Goal: Task Accomplishment & Management: Complete application form

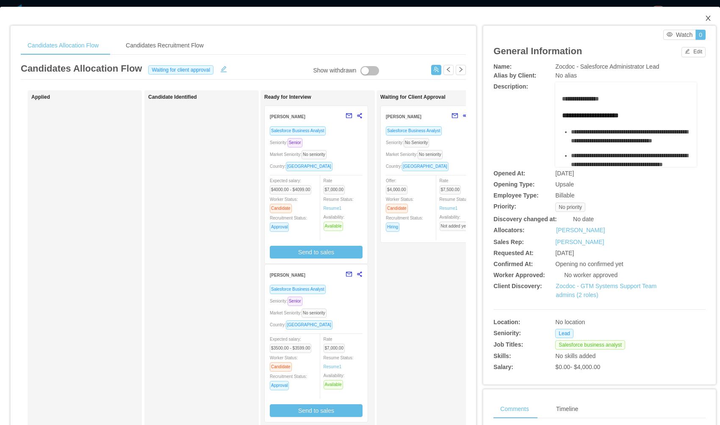
click at [704, 17] on icon "icon: close" at bounding box center [707, 18] width 7 height 7
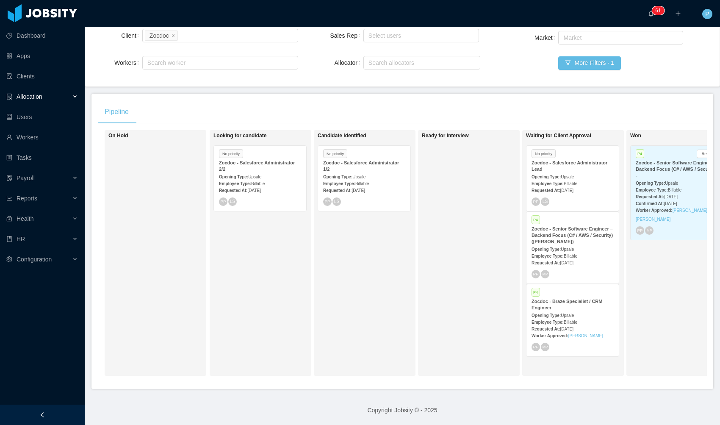
click at [371, 172] on div "Opening Type: Upsale" at bounding box center [364, 176] width 82 height 9
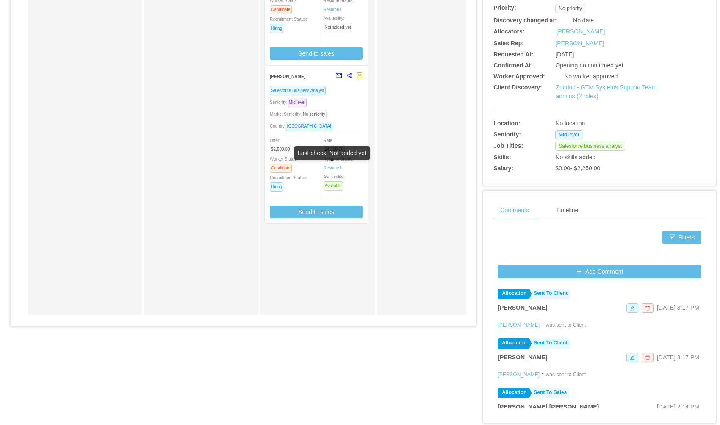
scroll to position [197, 0]
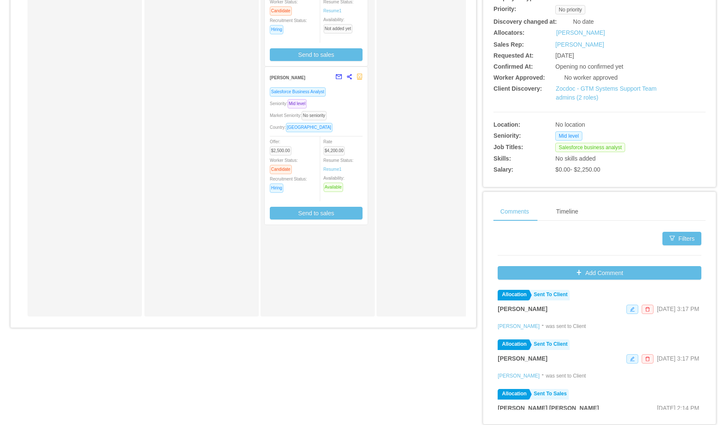
click at [357, 100] on div "Seniority: Mid level" at bounding box center [316, 104] width 93 height 10
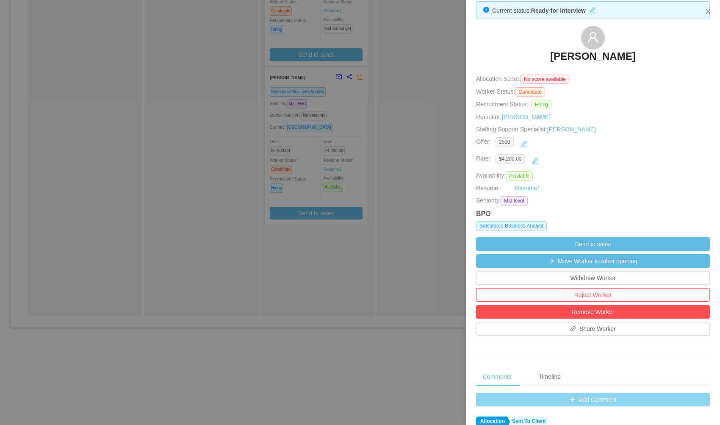
scroll to position [66, 0]
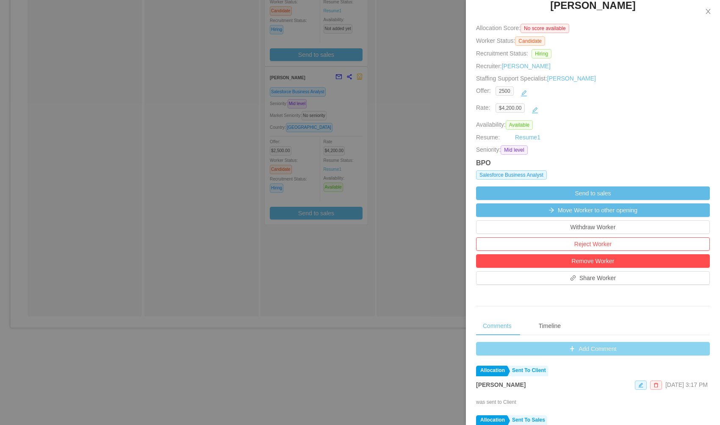
click at [542, 352] on button "Add Comment" at bounding box center [593, 349] width 234 height 14
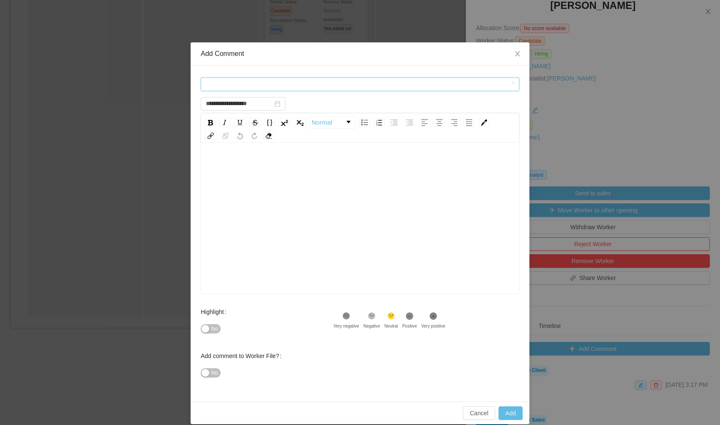
click at [272, 78] on div "Comment types" at bounding box center [357, 84] width 303 height 13
click at [246, 82] on span "Comment types" at bounding box center [355, 84] width 299 height 8
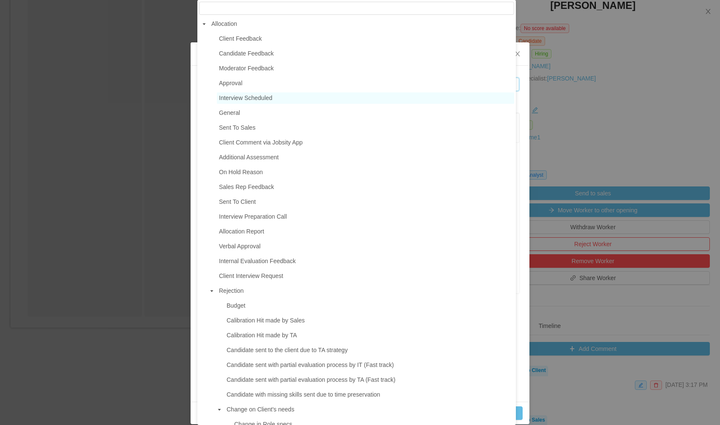
click at [254, 95] on span "Interview Scheduled" at bounding box center [245, 97] width 53 height 7
type input "**********"
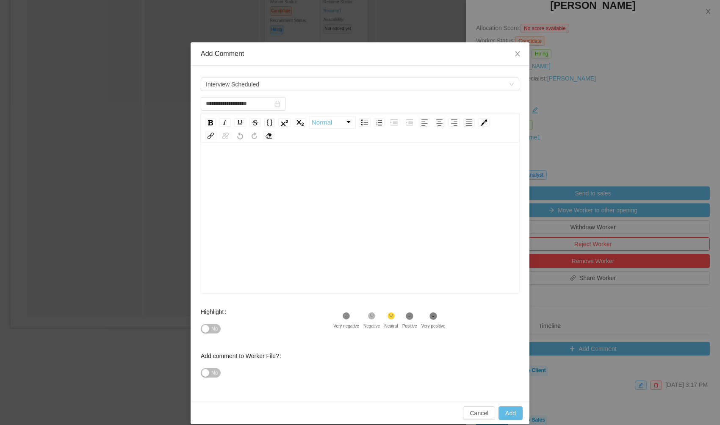
click at [238, 155] on div "rdw-wrapper" at bounding box center [360, 219] width 318 height 148
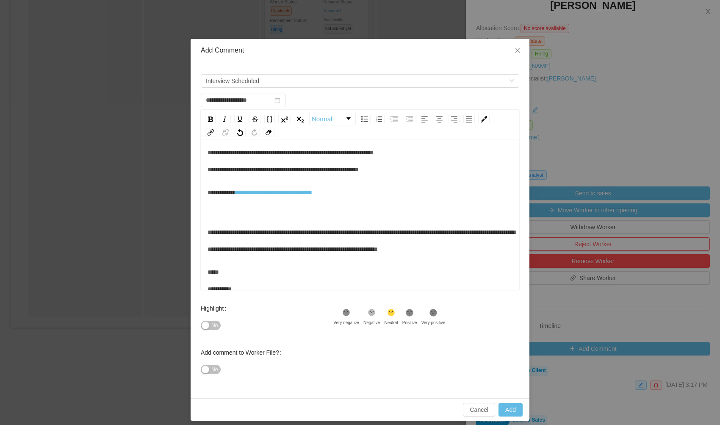
scroll to position [9, 0]
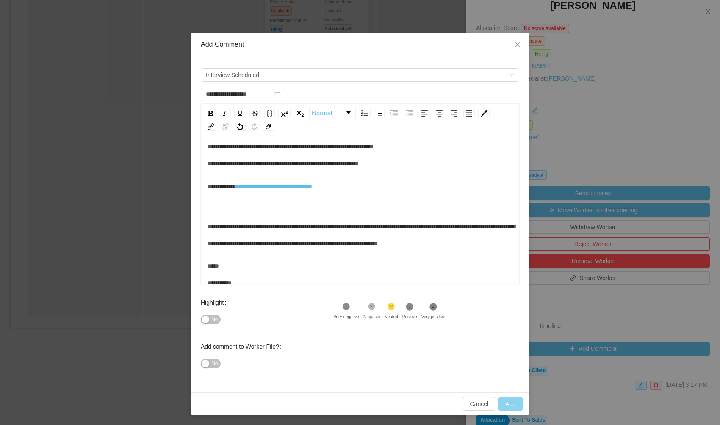
type input "**********"
click at [512, 402] on button "Add" at bounding box center [510, 404] width 24 height 14
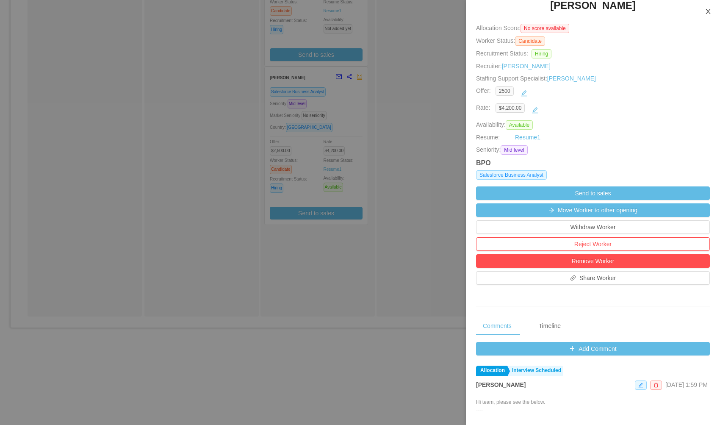
click at [706, 14] on icon "icon: close" at bounding box center [707, 11] width 5 height 5
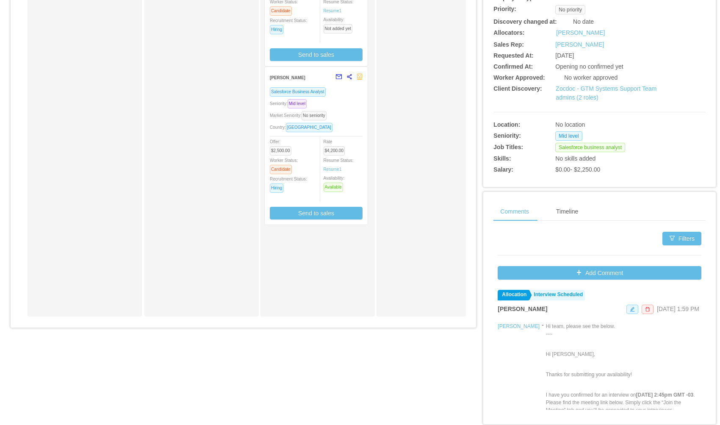
scroll to position [0, 0]
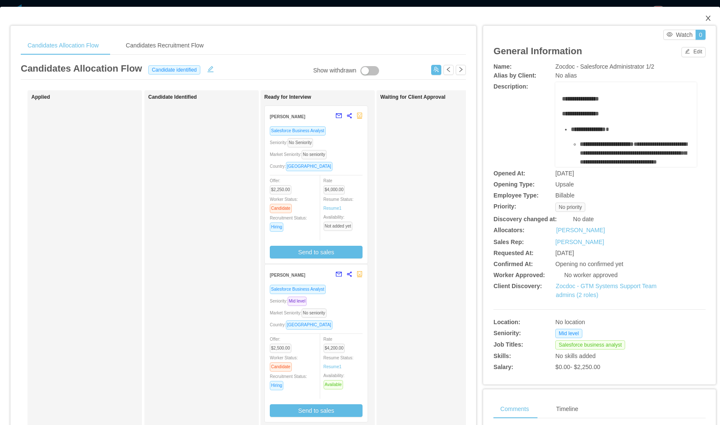
click at [705, 17] on span "Close" at bounding box center [708, 19] width 24 height 24
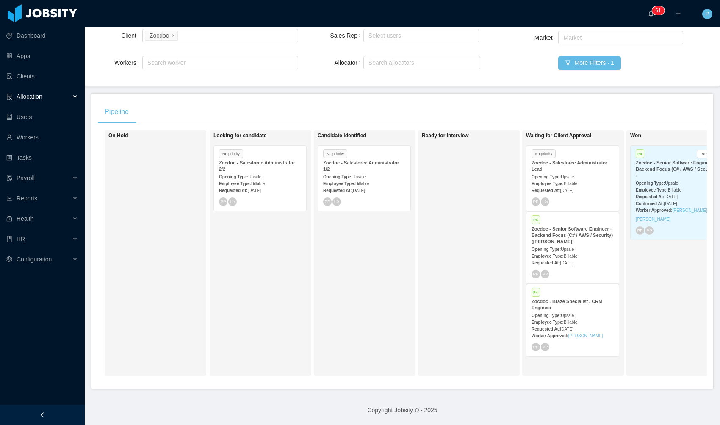
click at [557, 163] on div "Zocdoc - Salesforce Administrator Lead" at bounding box center [572, 166] width 82 height 13
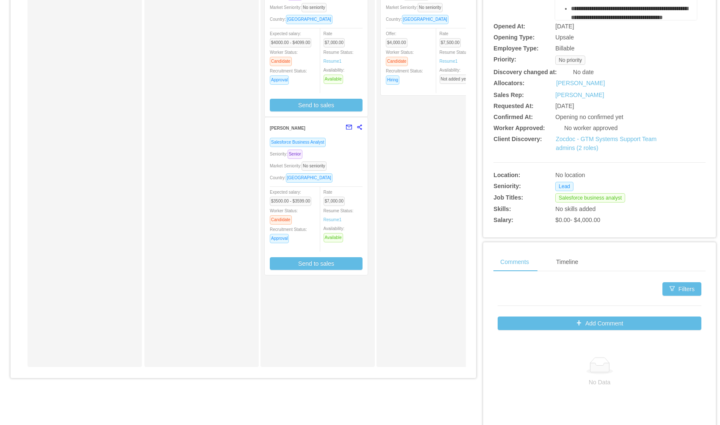
scroll to position [200, 0]
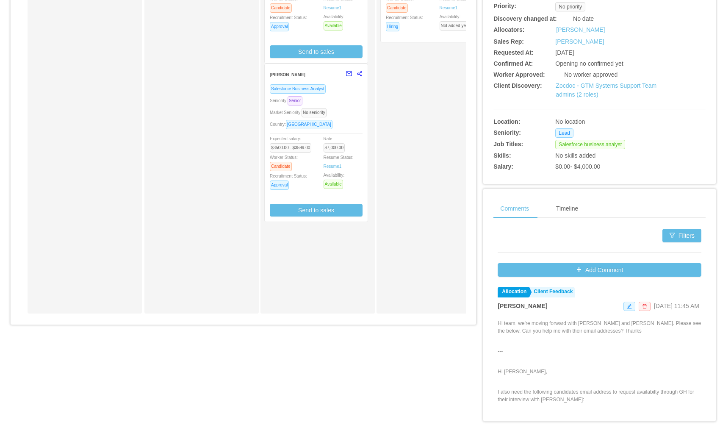
click at [357, 118] on div "Salesforce Business Analyst Seniority: Senior Market Seniority: No seniority Co…" at bounding box center [316, 150] width 93 height 132
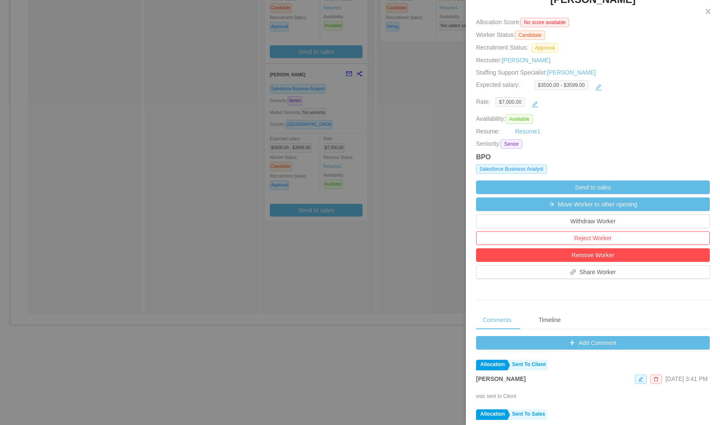
scroll to position [75, 0]
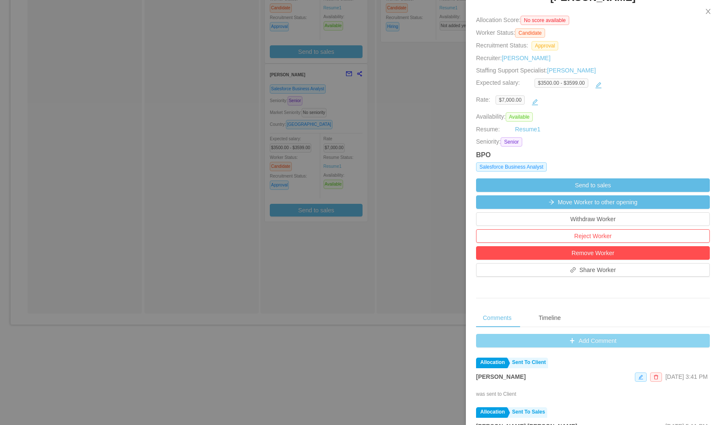
click at [551, 338] on button "Add Comment" at bounding box center [593, 341] width 234 height 14
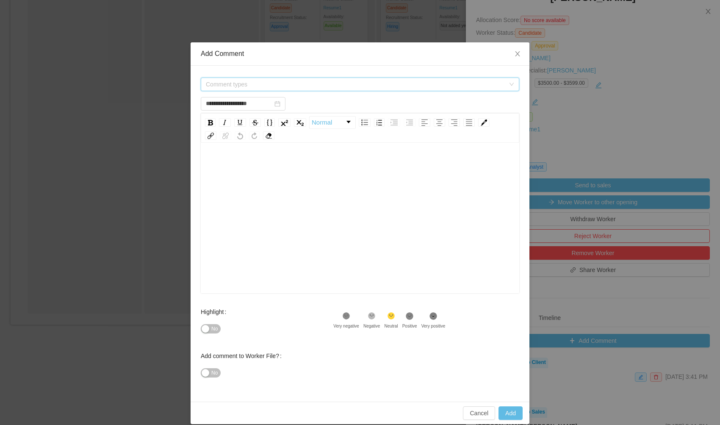
click at [265, 82] on span "Comment types" at bounding box center [355, 84] width 299 height 8
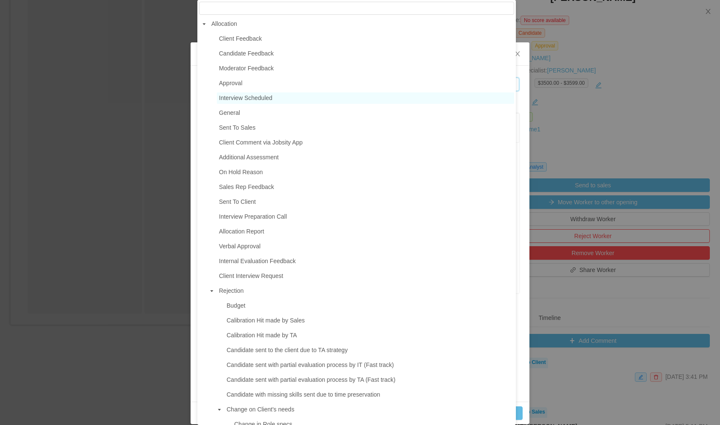
click at [243, 95] on span "Interview Scheduled" at bounding box center [245, 97] width 53 height 7
type input "**********"
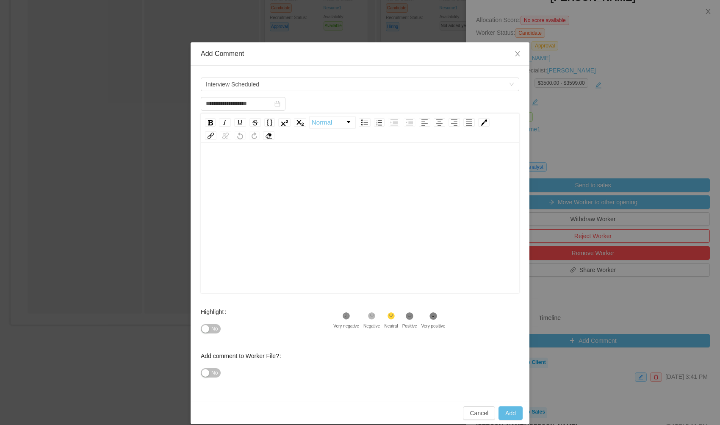
click at [248, 157] on div "rdw-editor" at bounding box center [359, 165] width 305 height 17
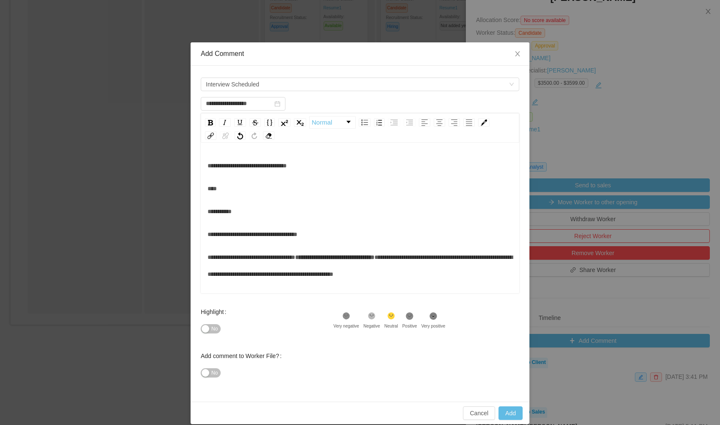
scroll to position [282, 0]
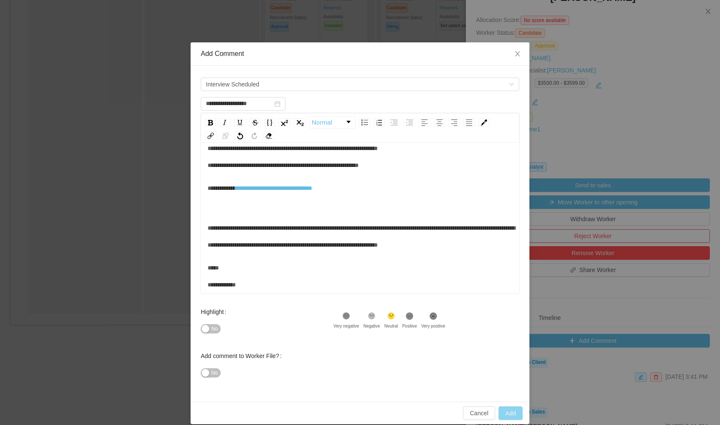
type input "**********"
click at [511, 412] on button "Add" at bounding box center [510, 413] width 24 height 14
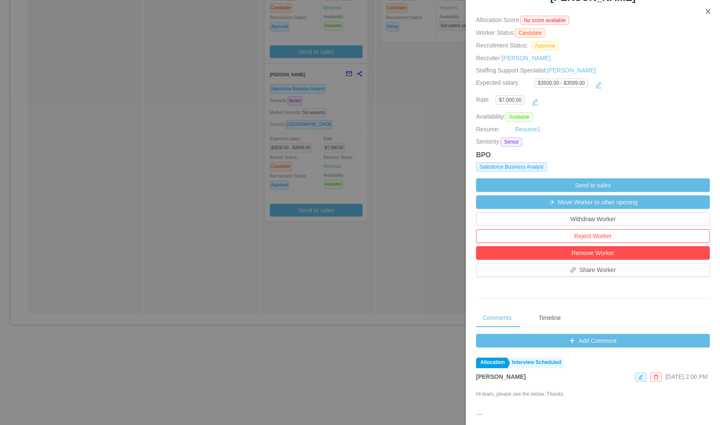
click at [707, 13] on icon "icon: close" at bounding box center [707, 11] width 7 height 7
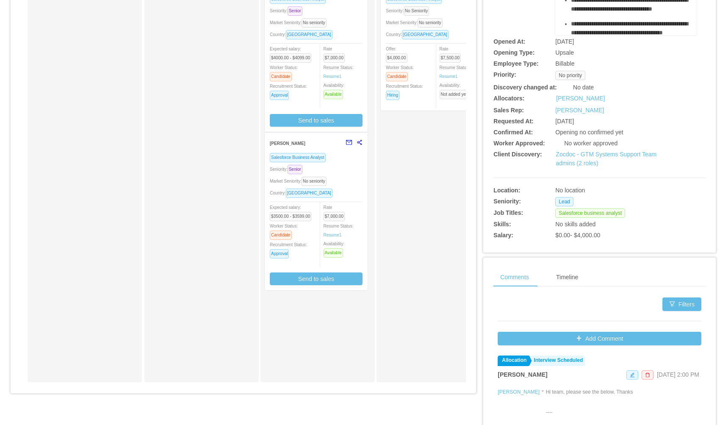
scroll to position [0, 0]
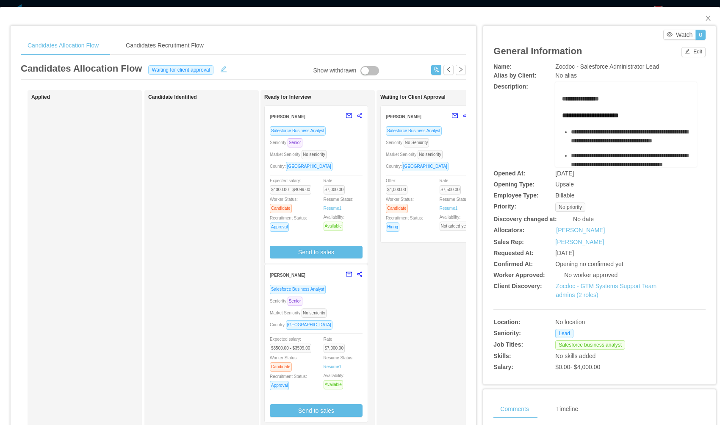
click at [358, 140] on div "Seniority: Senior" at bounding box center [316, 143] width 93 height 10
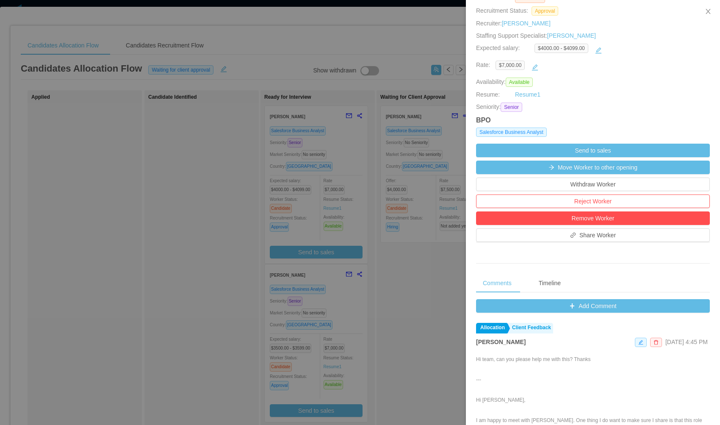
scroll to position [120, 0]
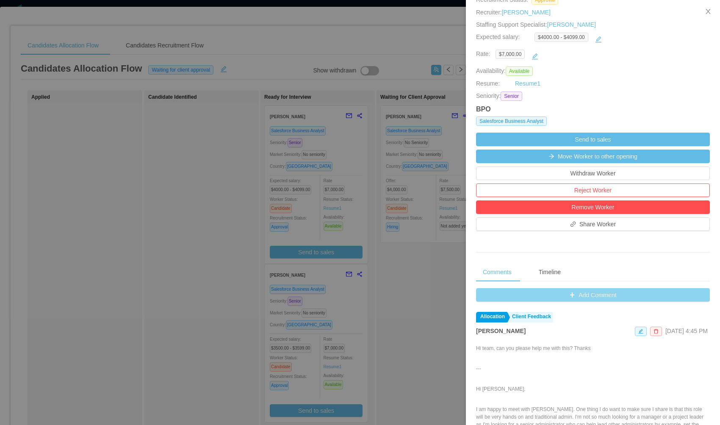
click at [581, 295] on button "Add Comment" at bounding box center [593, 295] width 234 height 14
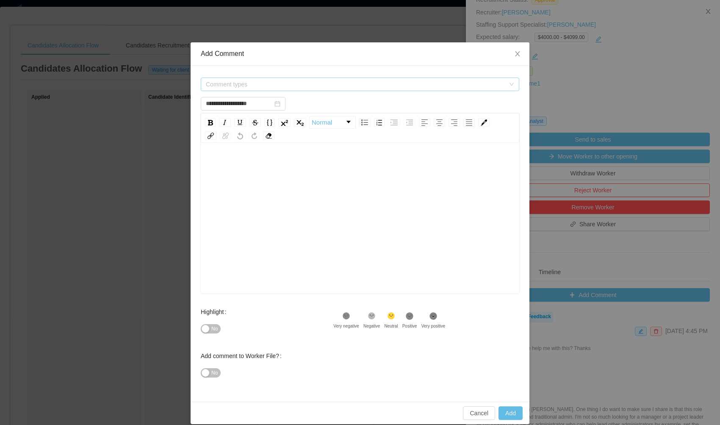
click at [290, 84] on span "Comment types" at bounding box center [355, 84] width 299 height 8
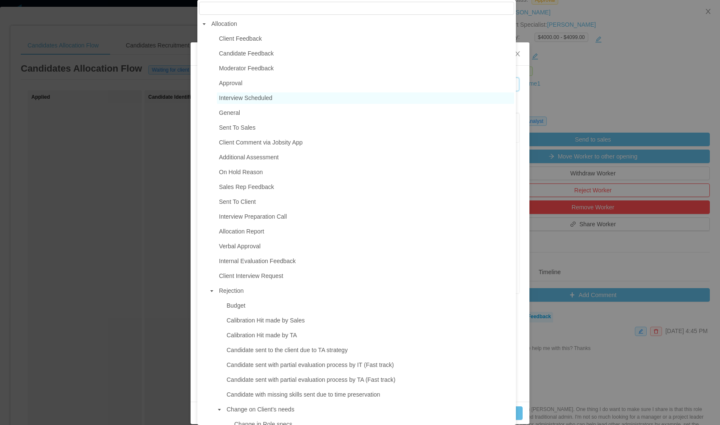
click at [245, 99] on span "Interview Scheduled" at bounding box center [245, 97] width 53 height 7
type input "**********"
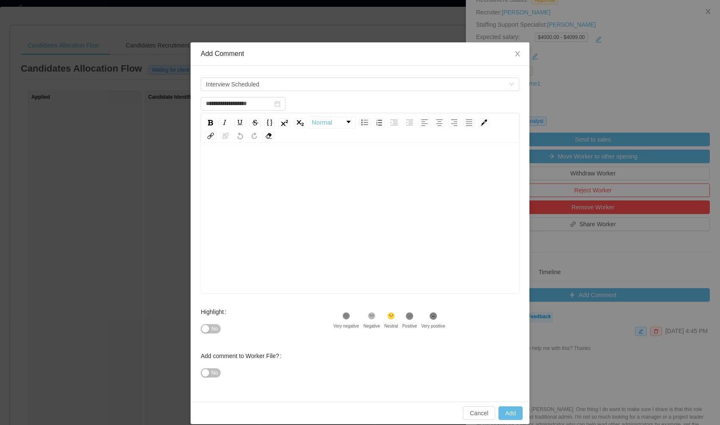
click at [245, 151] on div "rdw-wrapper" at bounding box center [360, 219] width 318 height 148
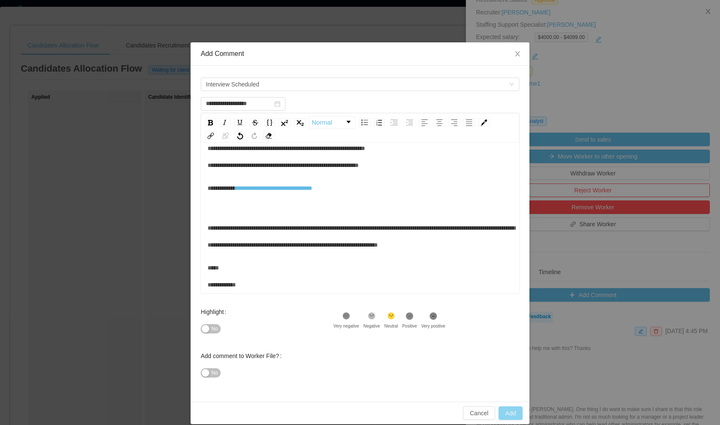
type input "**********"
click at [503, 416] on button "Add" at bounding box center [510, 413] width 24 height 14
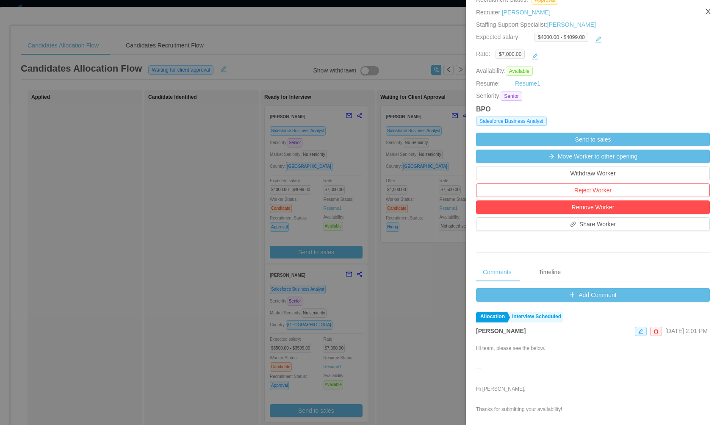
click at [709, 11] on icon "icon: close" at bounding box center [707, 11] width 7 height 7
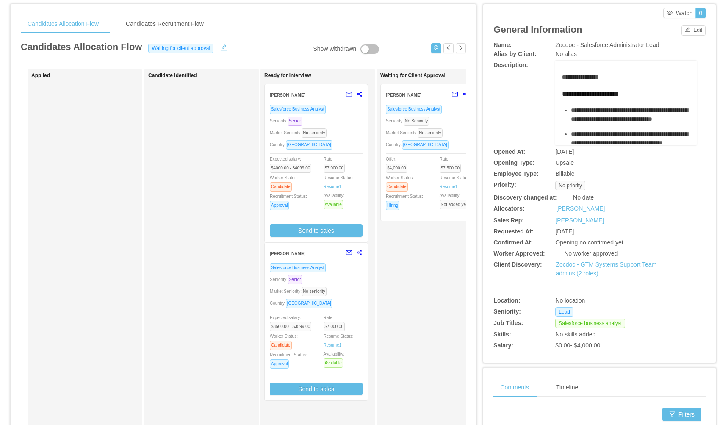
scroll to position [7, 0]
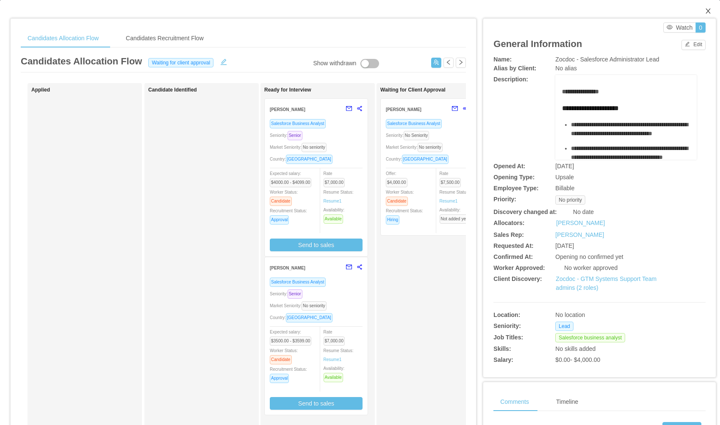
click at [701, 16] on span "Close" at bounding box center [708, 12] width 24 height 24
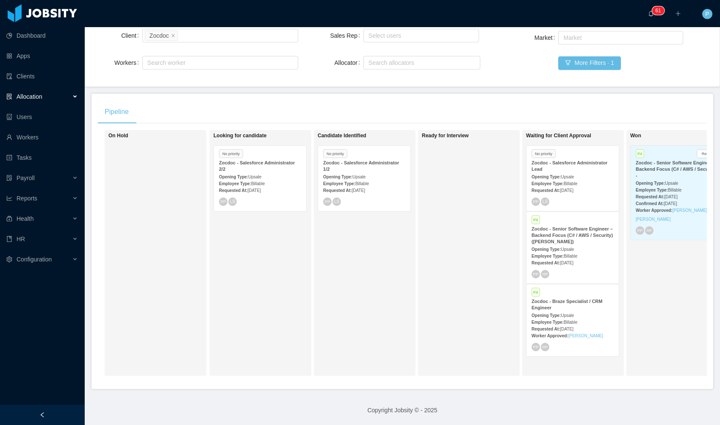
click at [361, 179] on div "Employee Type: Billable" at bounding box center [364, 183] width 82 height 9
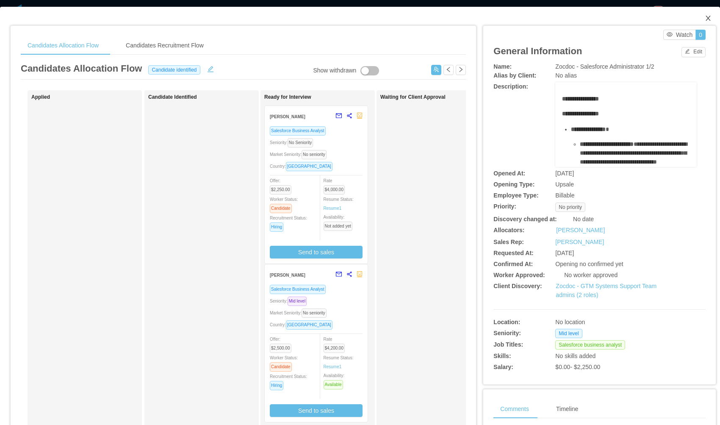
click at [704, 22] on icon "icon: close" at bounding box center [707, 18] width 7 height 7
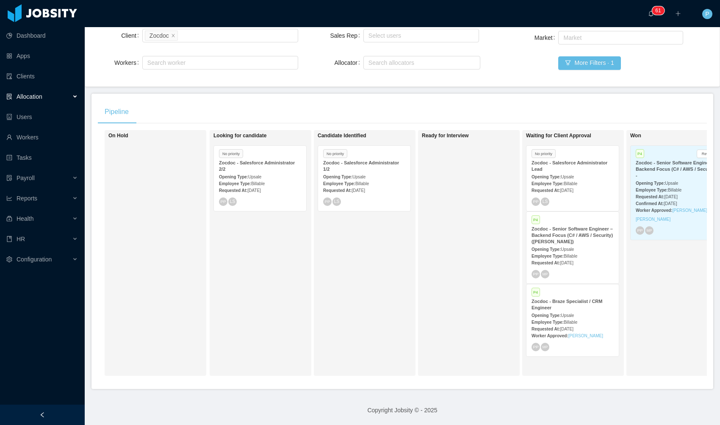
click at [258, 160] on strong "Zocdoc - Salesforce Administrator 2/2" at bounding box center [257, 165] width 76 height 11
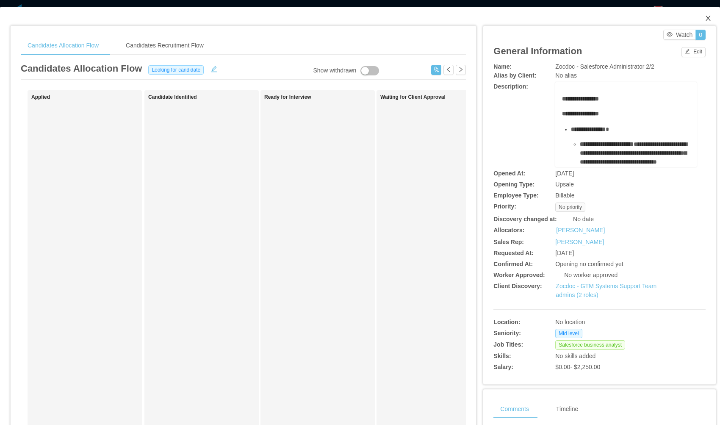
click at [704, 15] on icon "icon: close" at bounding box center [707, 18] width 7 height 7
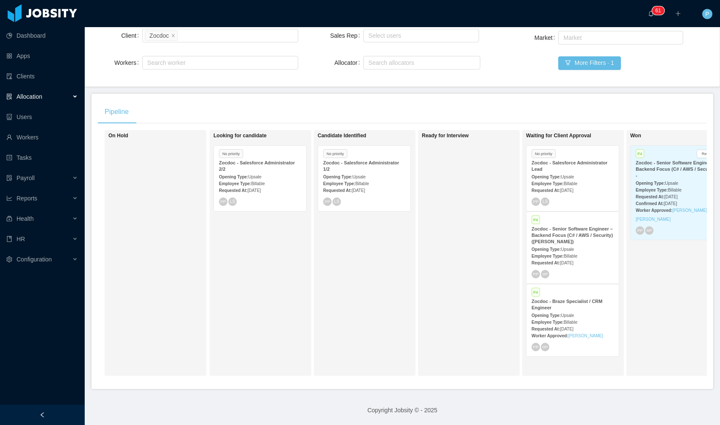
click at [390, 164] on div "Zocdoc - Salesforce Administrator 1/2" at bounding box center [364, 166] width 82 height 13
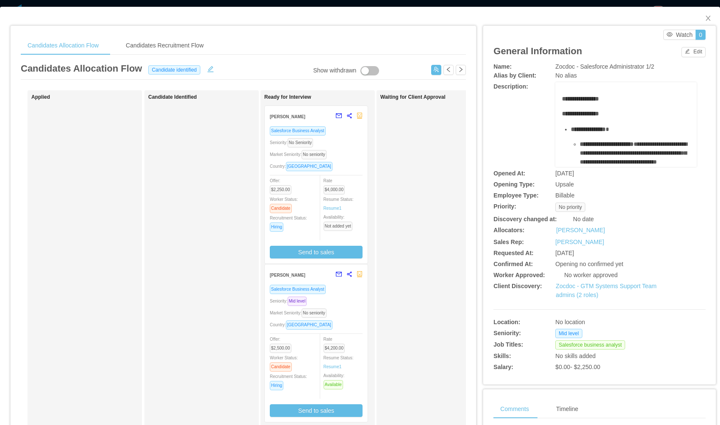
click at [354, 153] on div "Market Seniority: No seniority" at bounding box center [316, 154] width 93 height 10
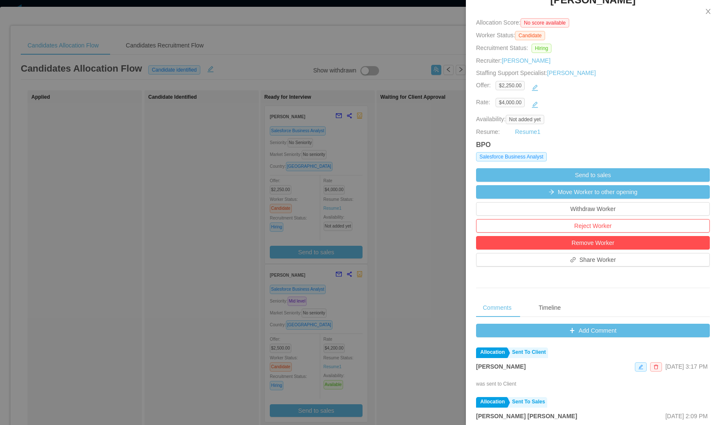
scroll to position [257, 0]
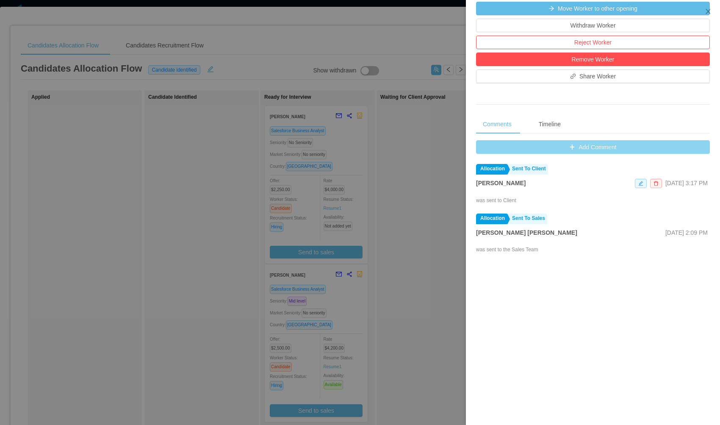
click at [565, 149] on button "Add Comment" at bounding box center [593, 147] width 234 height 14
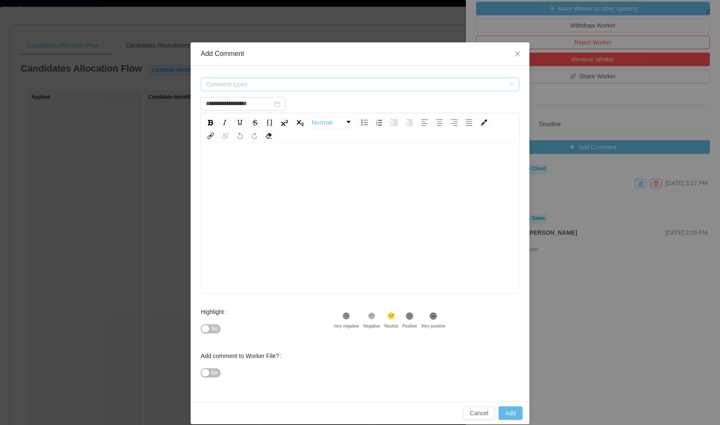
click at [241, 80] on span "Comment types" at bounding box center [355, 84] width 299 height 8
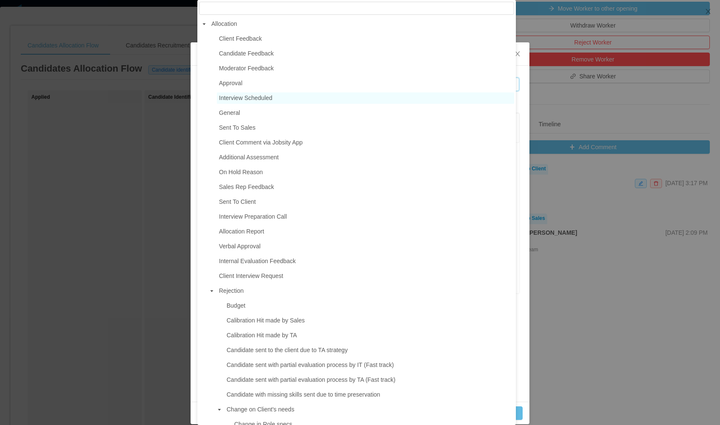
click at [257, 95] on span "Interview Scheduled" at bounding box center [245, 97] width 53 height 7
type input "**********"
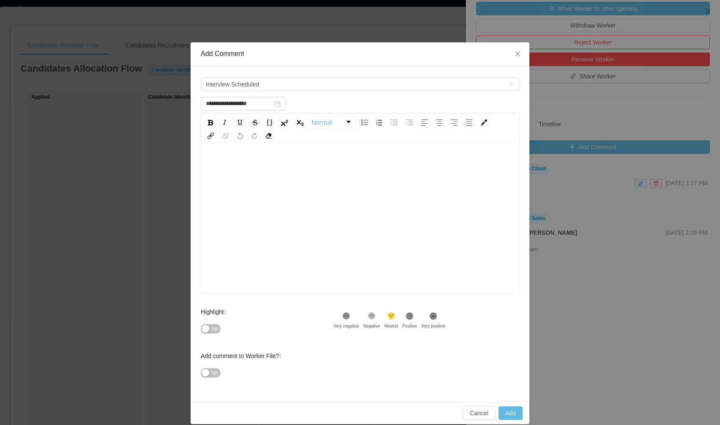
click at [268, 164] on div "rdw-editor" at bounding box center [359, 165] width 305 height 17
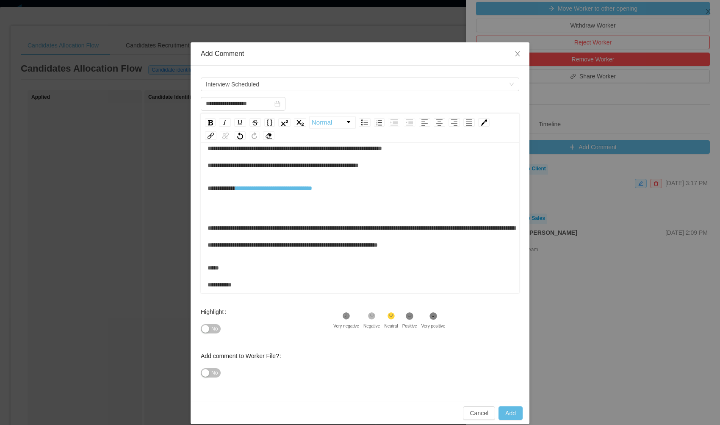
scroll to position [273, 0]
type input "**********"
click at [512, 415] on button "Add" at bounding box center [510, 413] width 24 height 14
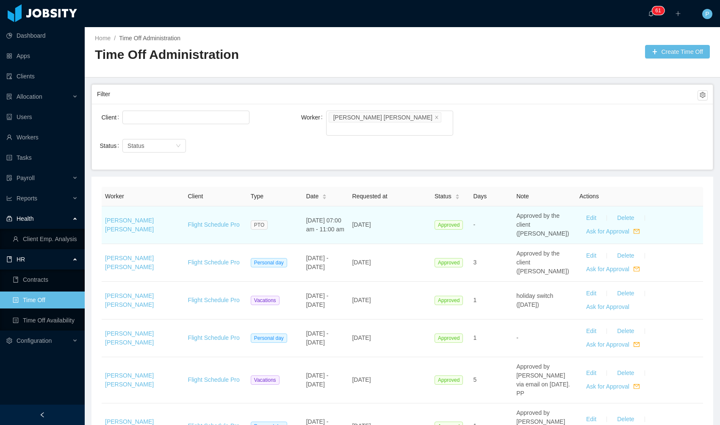
scroll to position [68, 0]
